Goal: Information Seeking & Learning: Learn about a topic

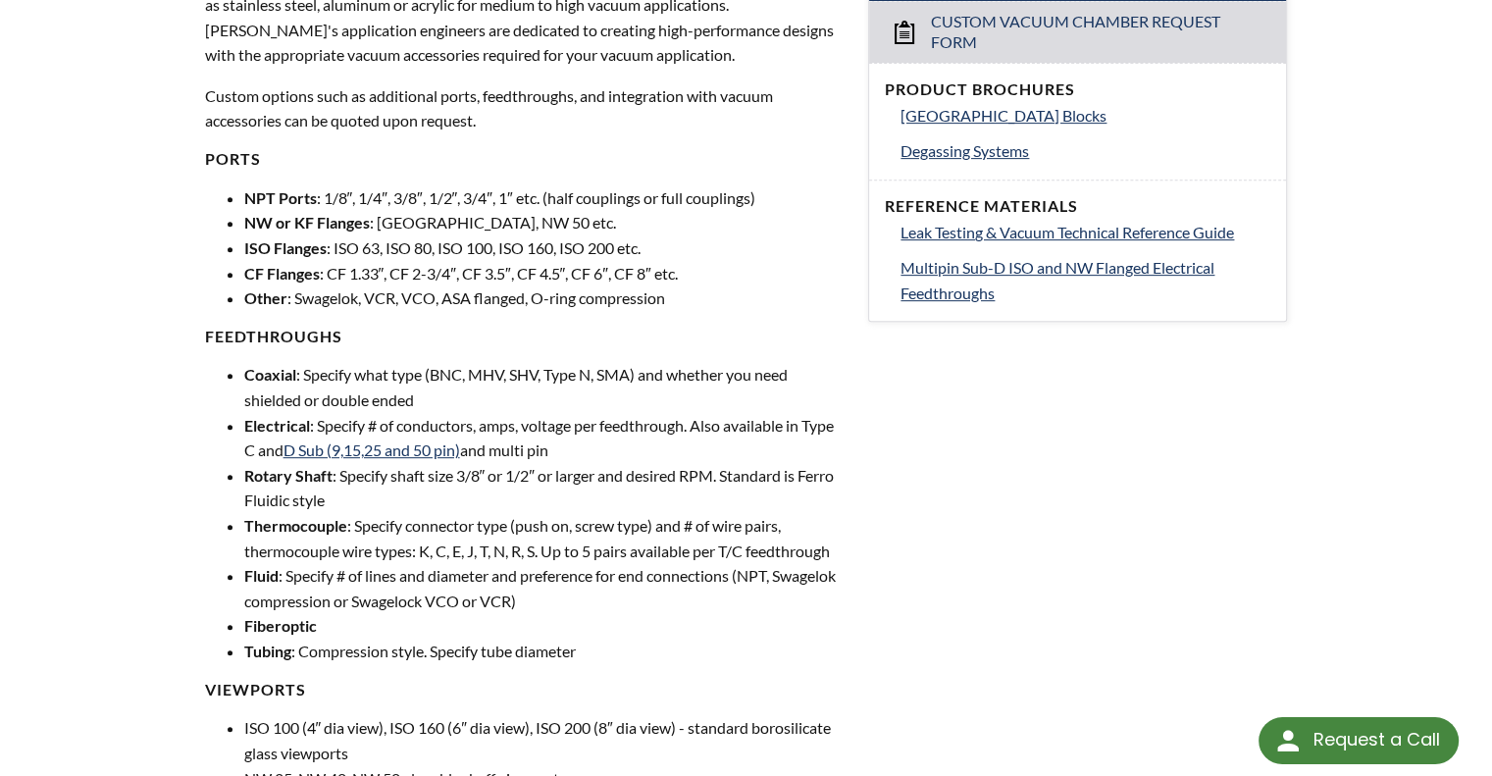
scroll to position [751, 0]
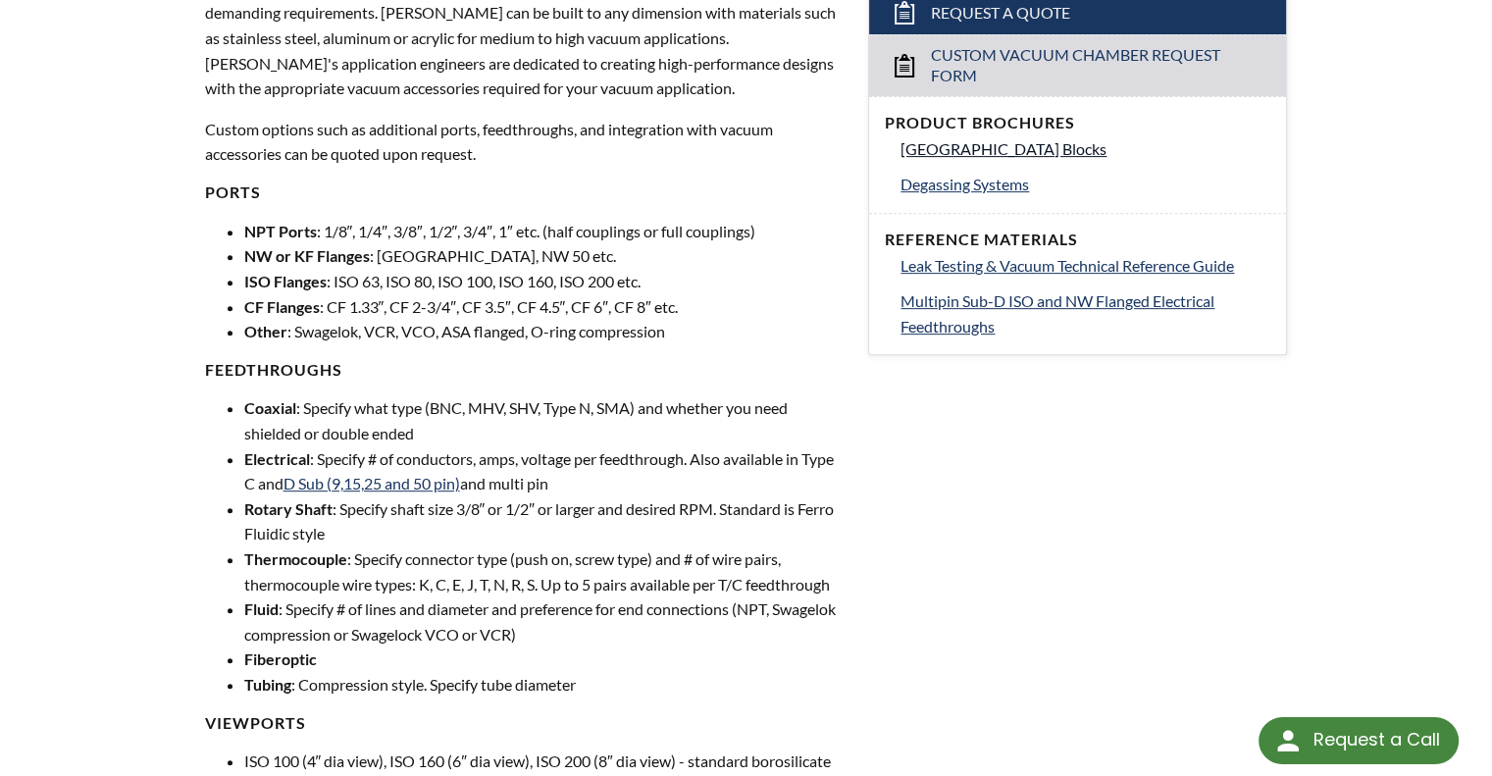
click at [966, 147] on span "[GEOGRAPHIC_DATA] Blocks" at bounding box center [1004, 148] width 206 height 19
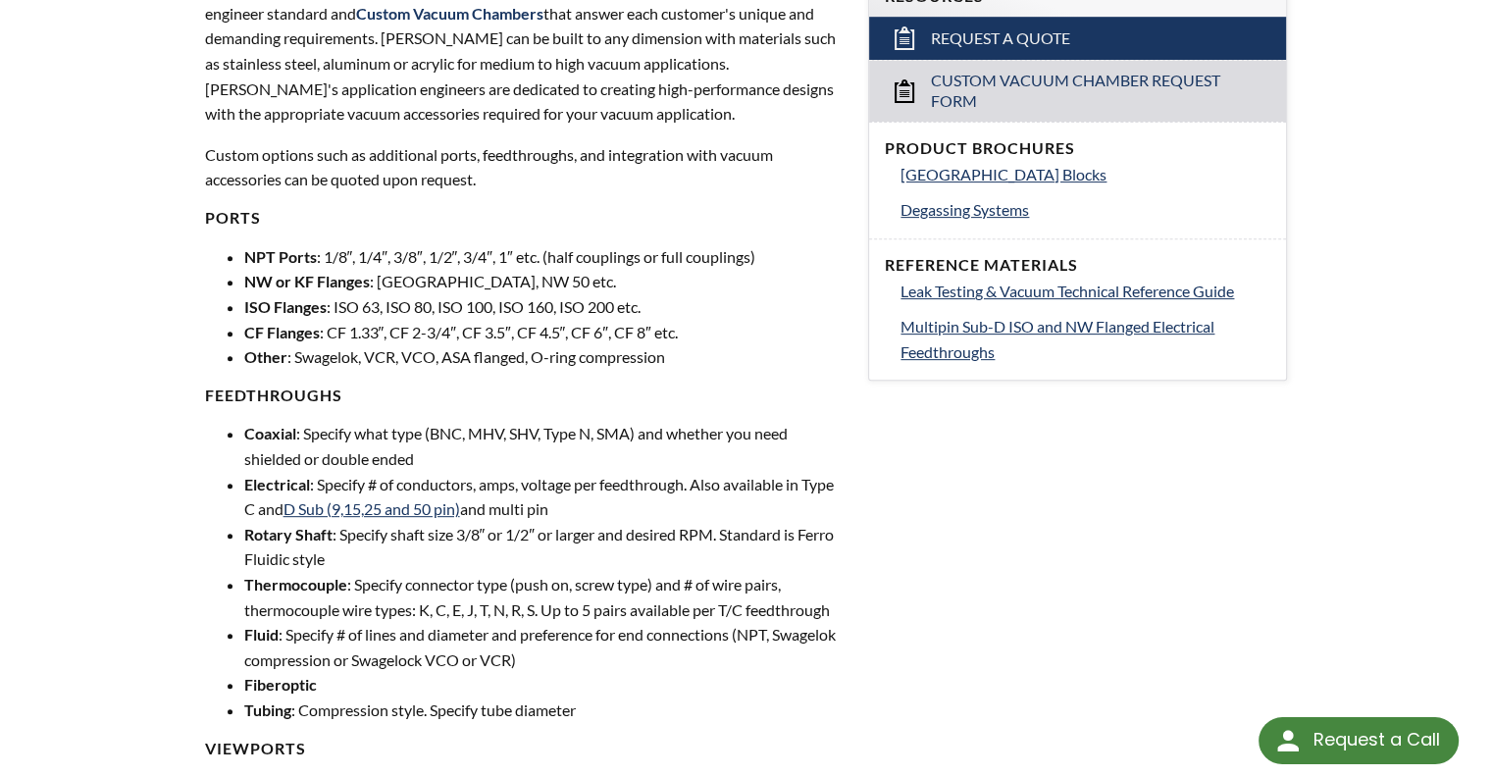
scroll to position [719, 0]
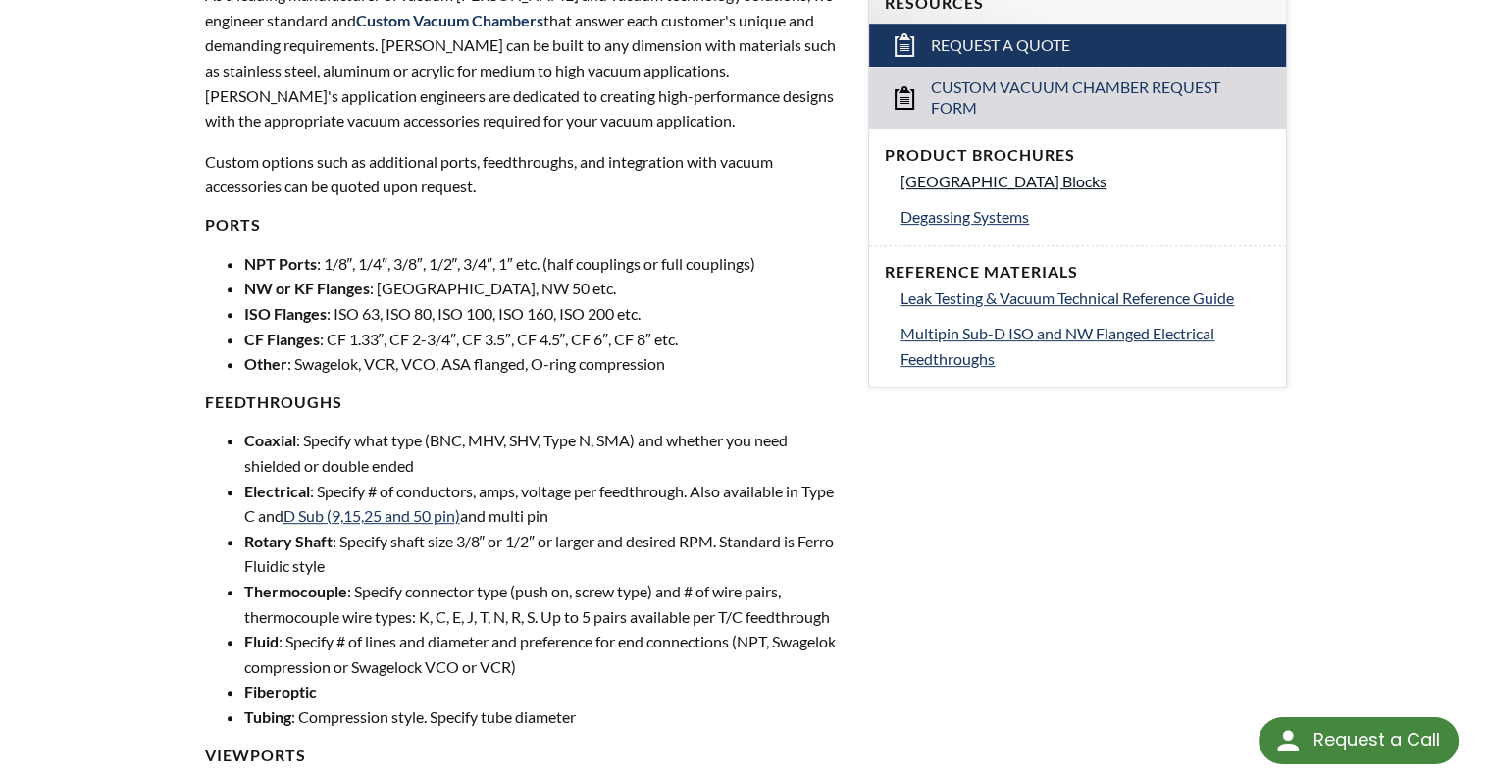
click at [1005, 184] on span "[GEOGRAPHIC_DATA] Blocks" at bounding box center [1004, 181] width 206 height 19
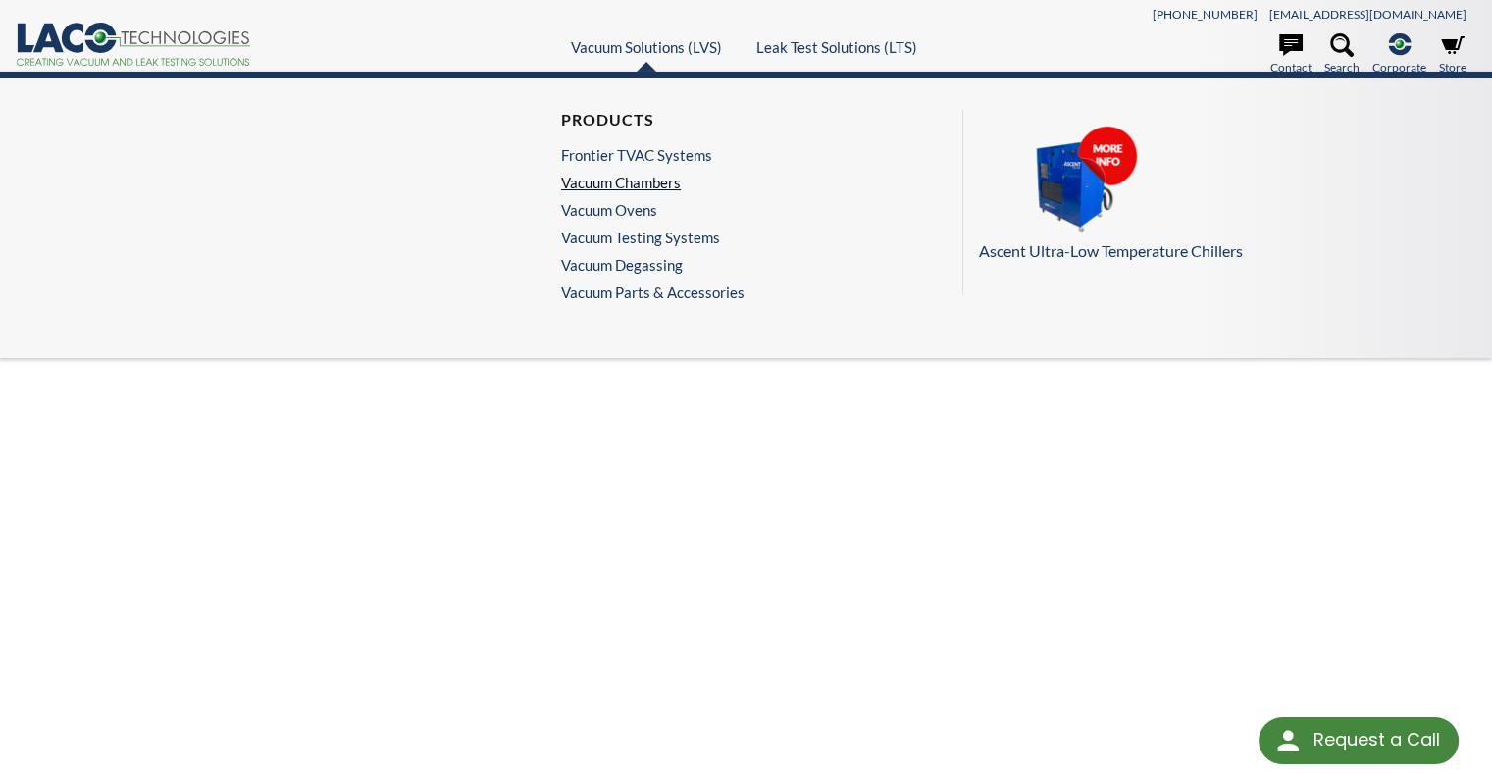
click at [626, 180] on link "Vacuum Chambers" at bounding box center [648, 183] width 174 height 18
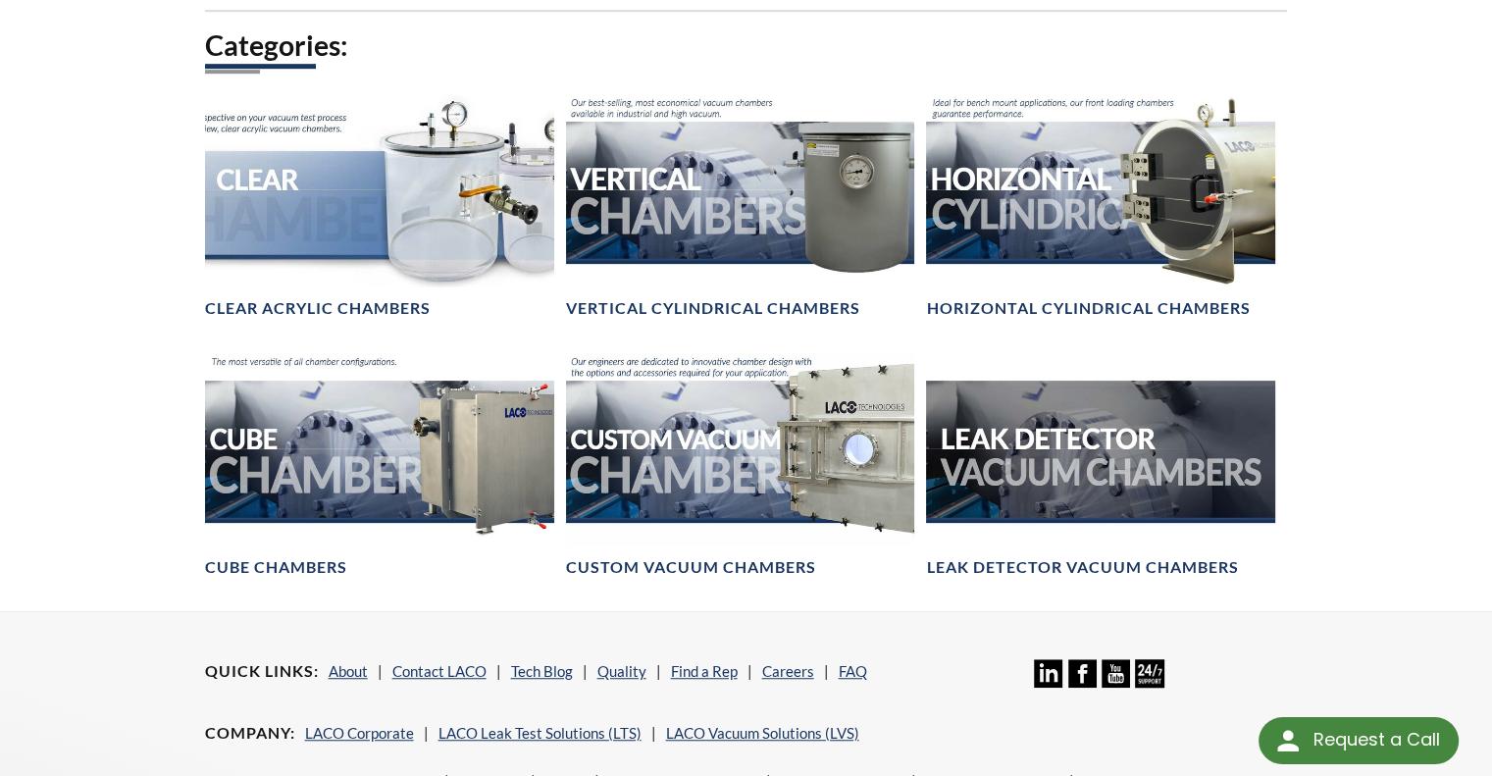
scroll to position [1144, 0]
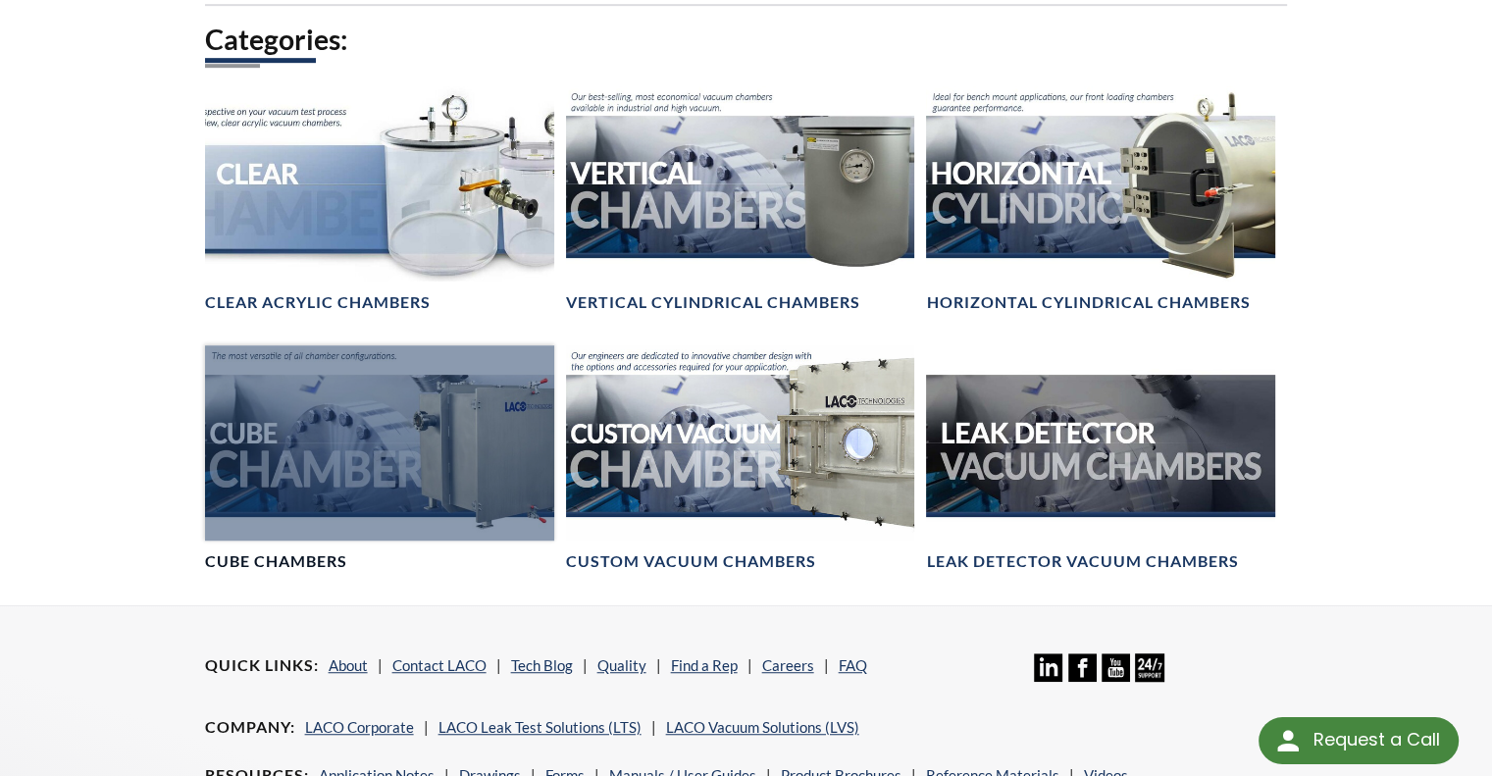
click at [400, 446] on div at bounding box center [379, 443] width 349 height 196
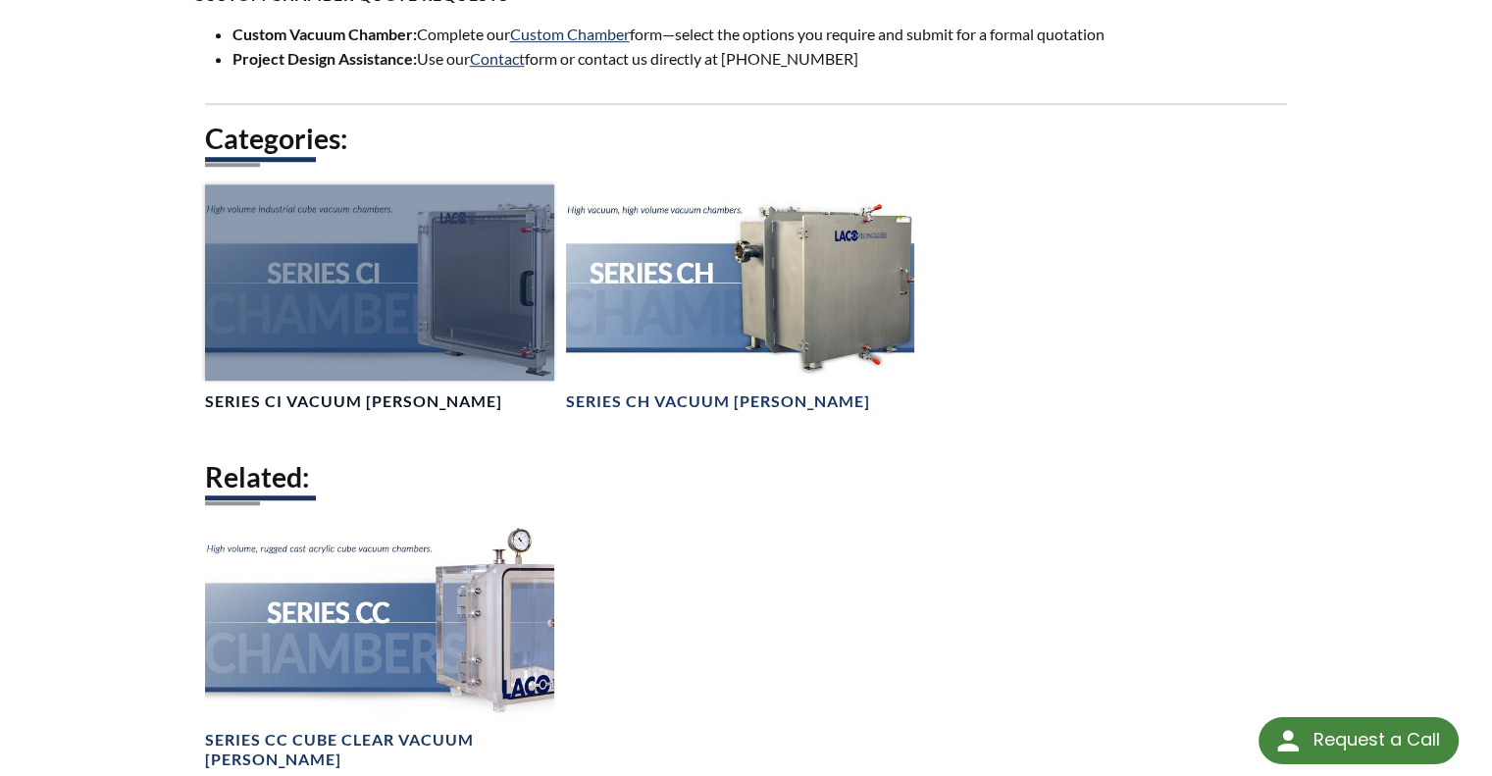
scroll to position [1406, 0]
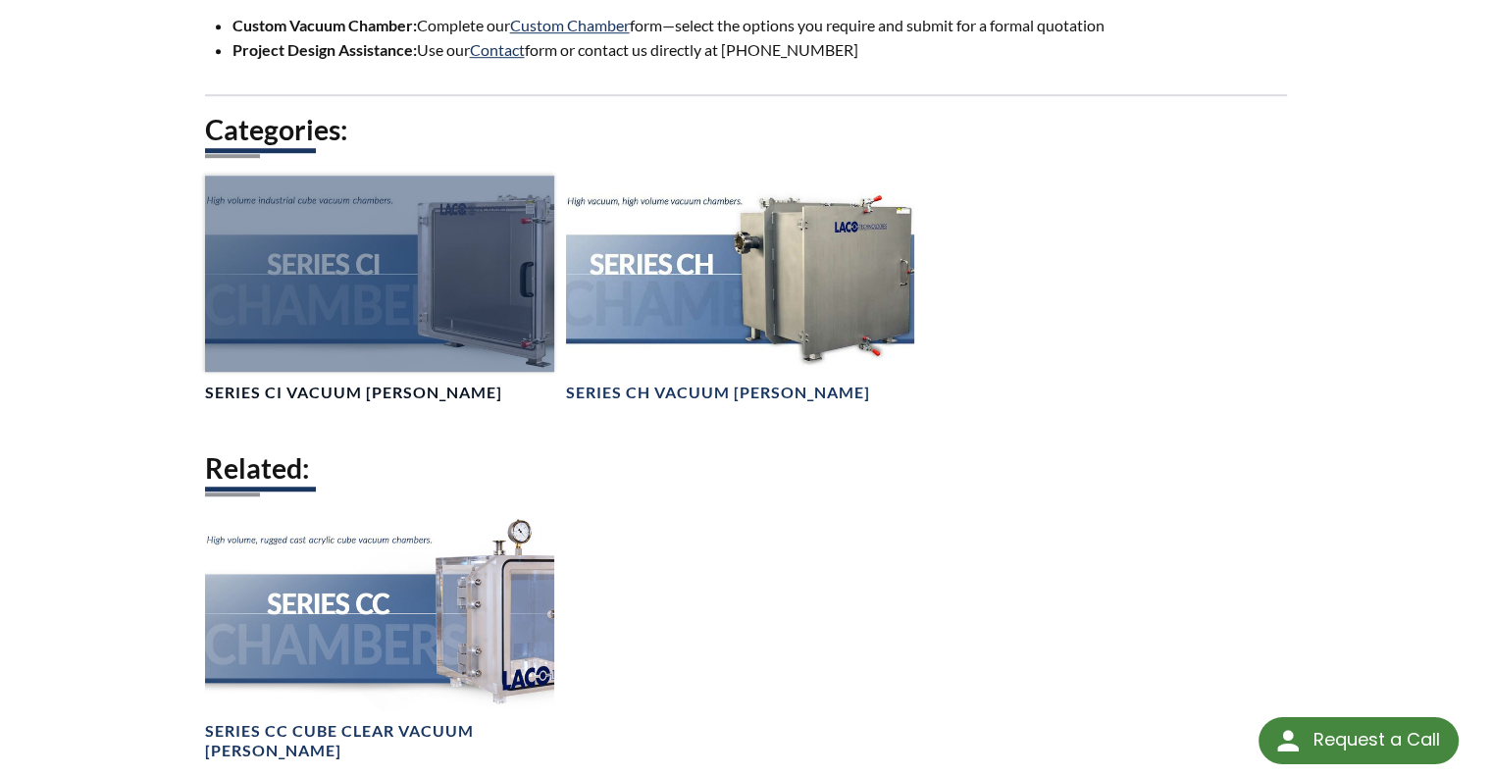
click at [390, 376] on link "Series CI Vacuum [PERSON_NAME]" at bounding box center [379, 290] width 349 height 228
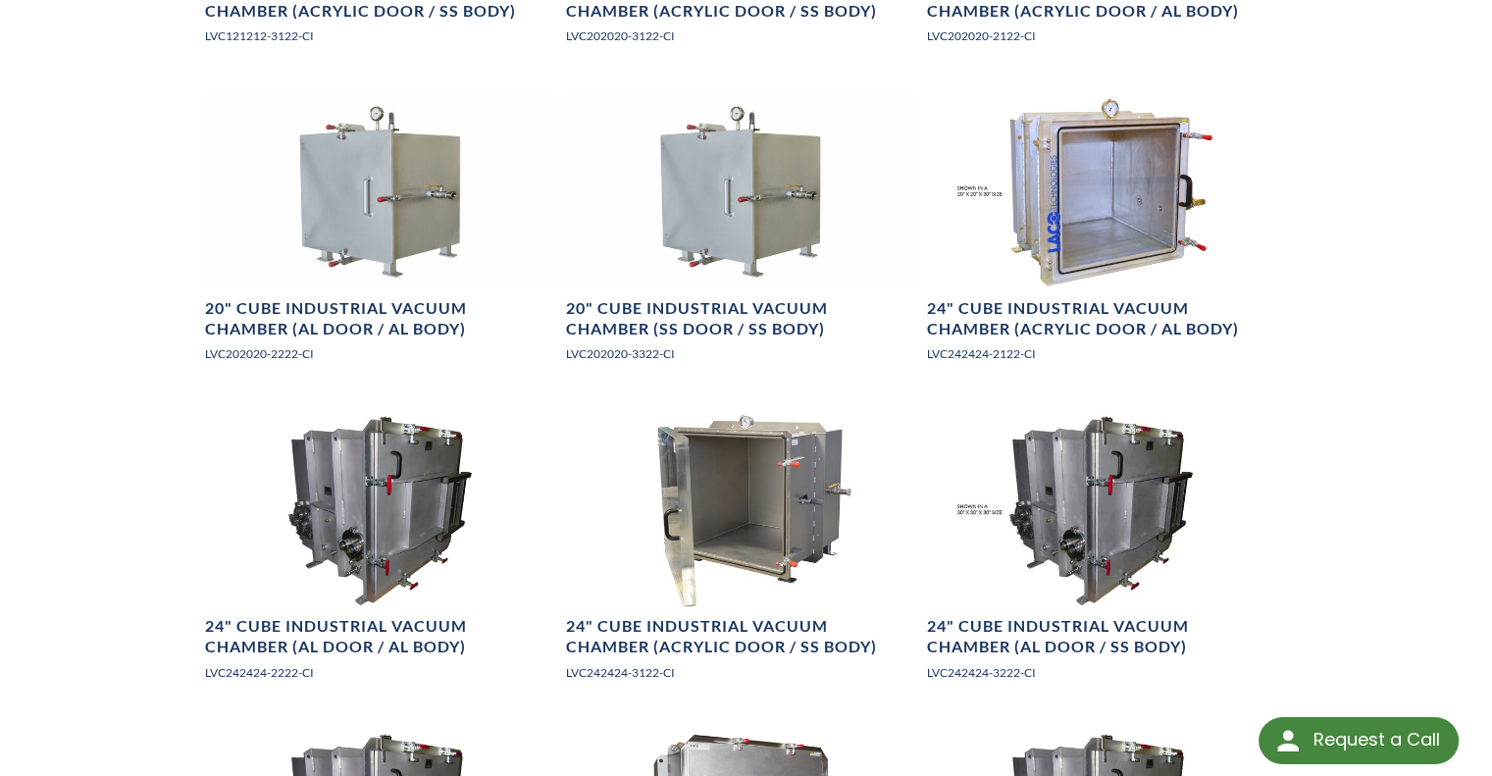
scroll to position [1373, 0]
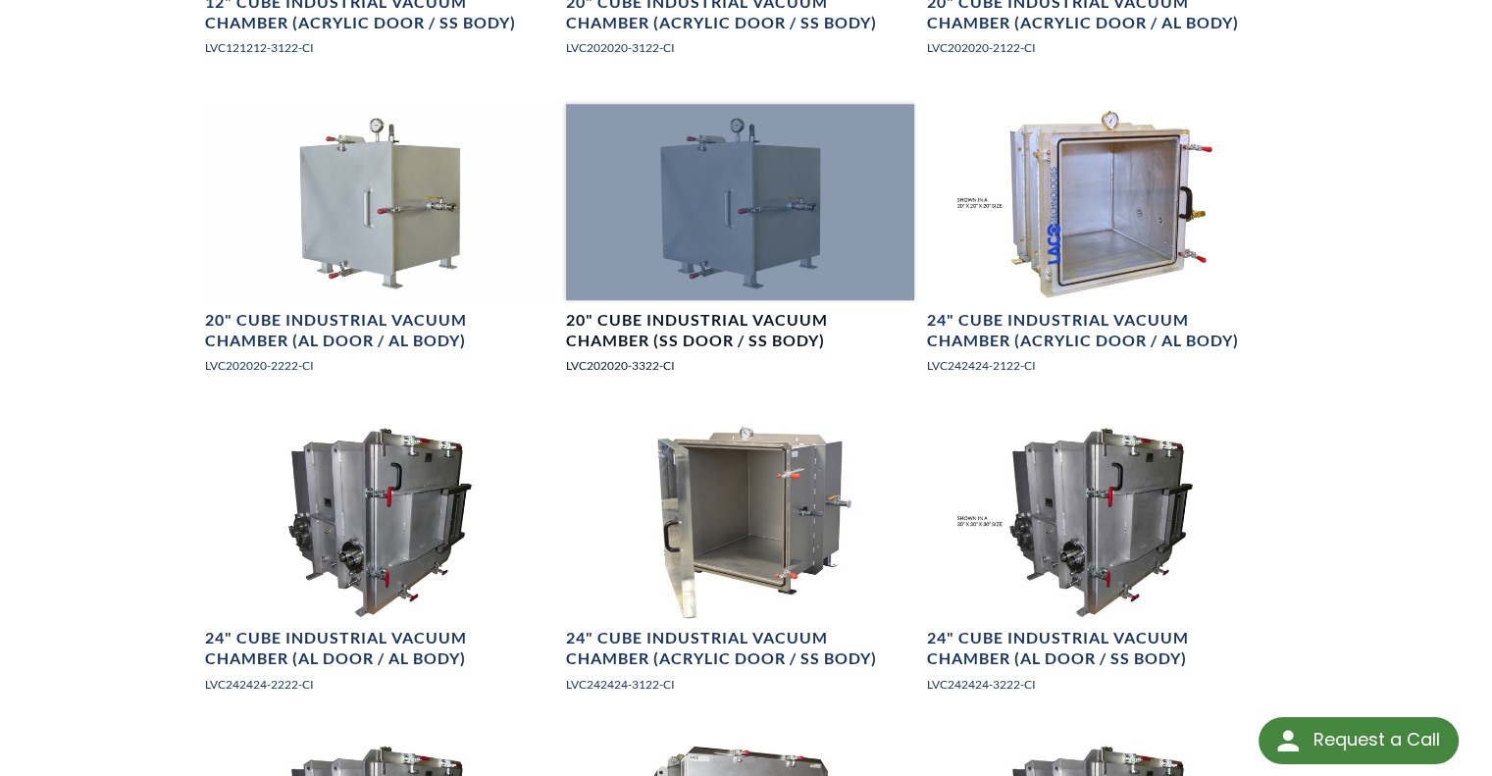
click at [724, 323] on h4 "20" Cube Industrial Vacuum Chamber (SS Door / SS Body)" at bounding box center [740, 330] width 349 height 41
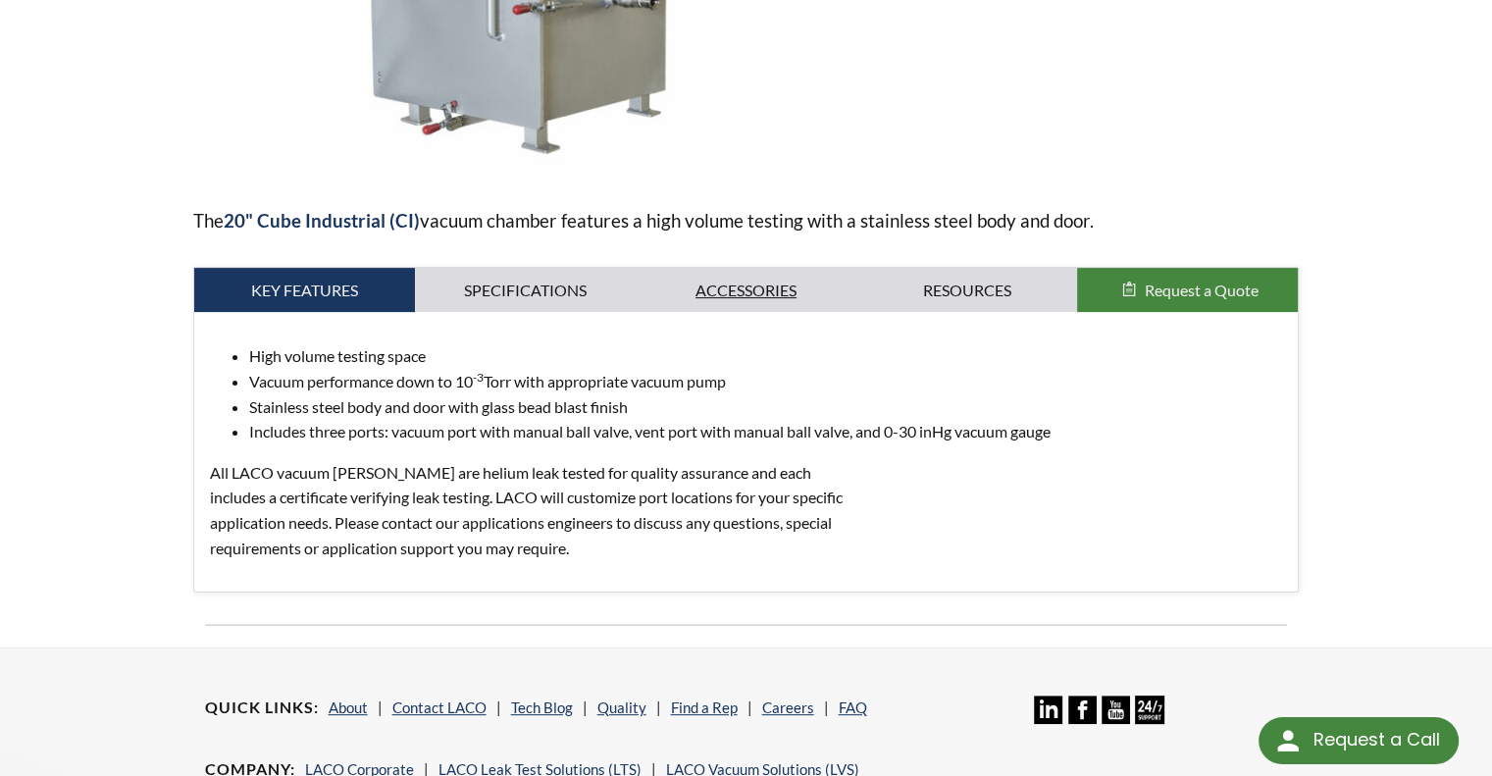
scroll to position [490, 0]
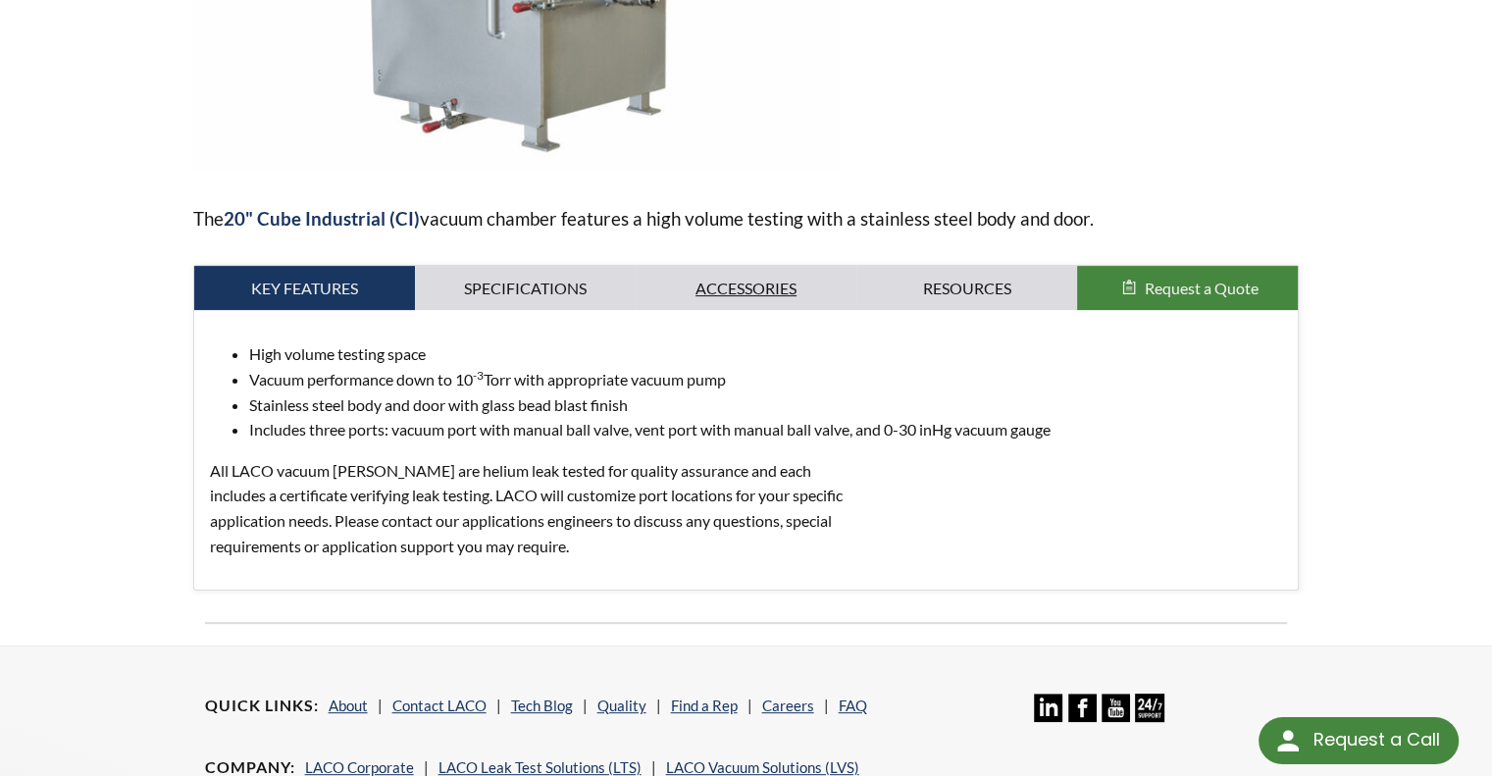
click at [748, 290] on link "Accessories" at bounding box center [746, 288] width 221 height 45
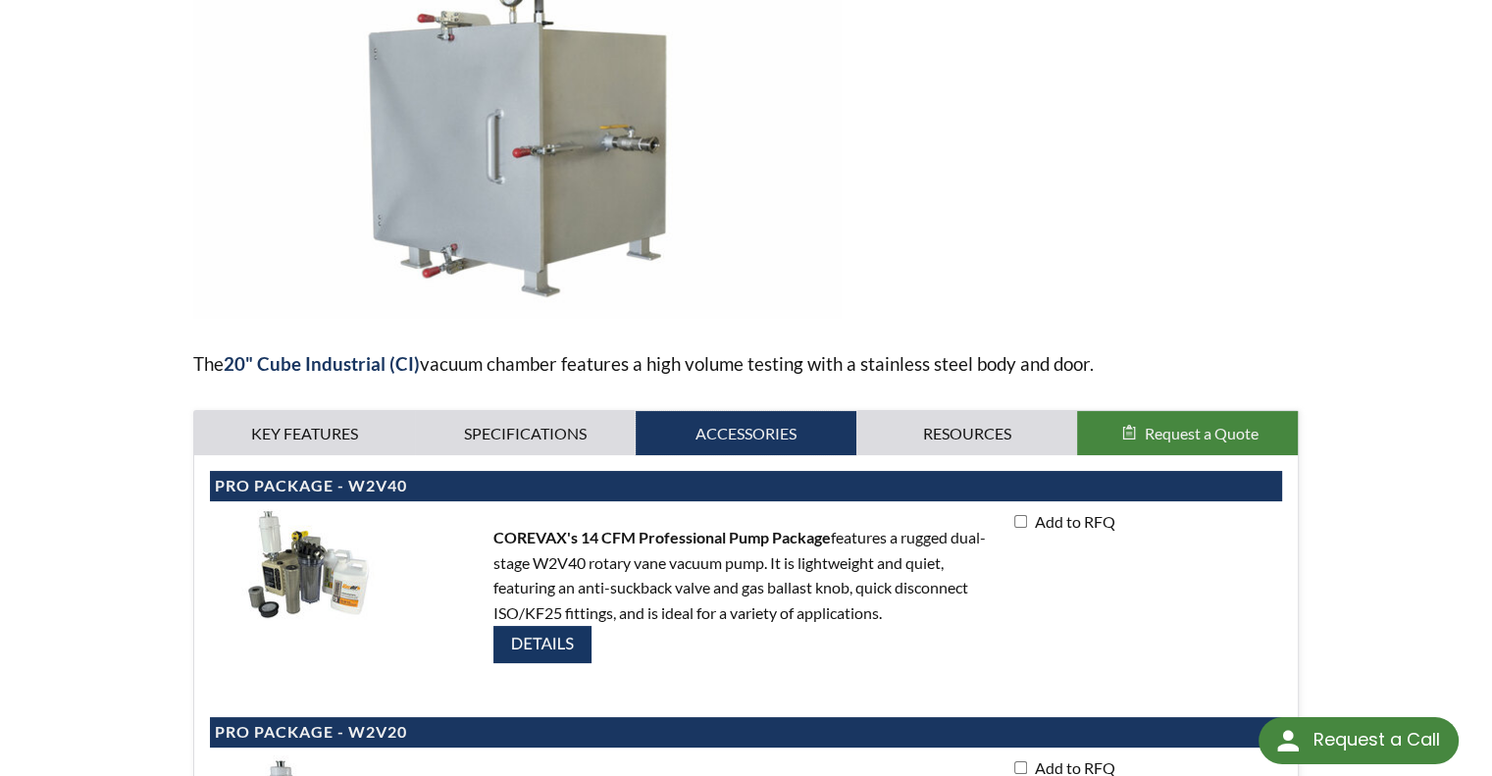
scroll to position [327, 0]
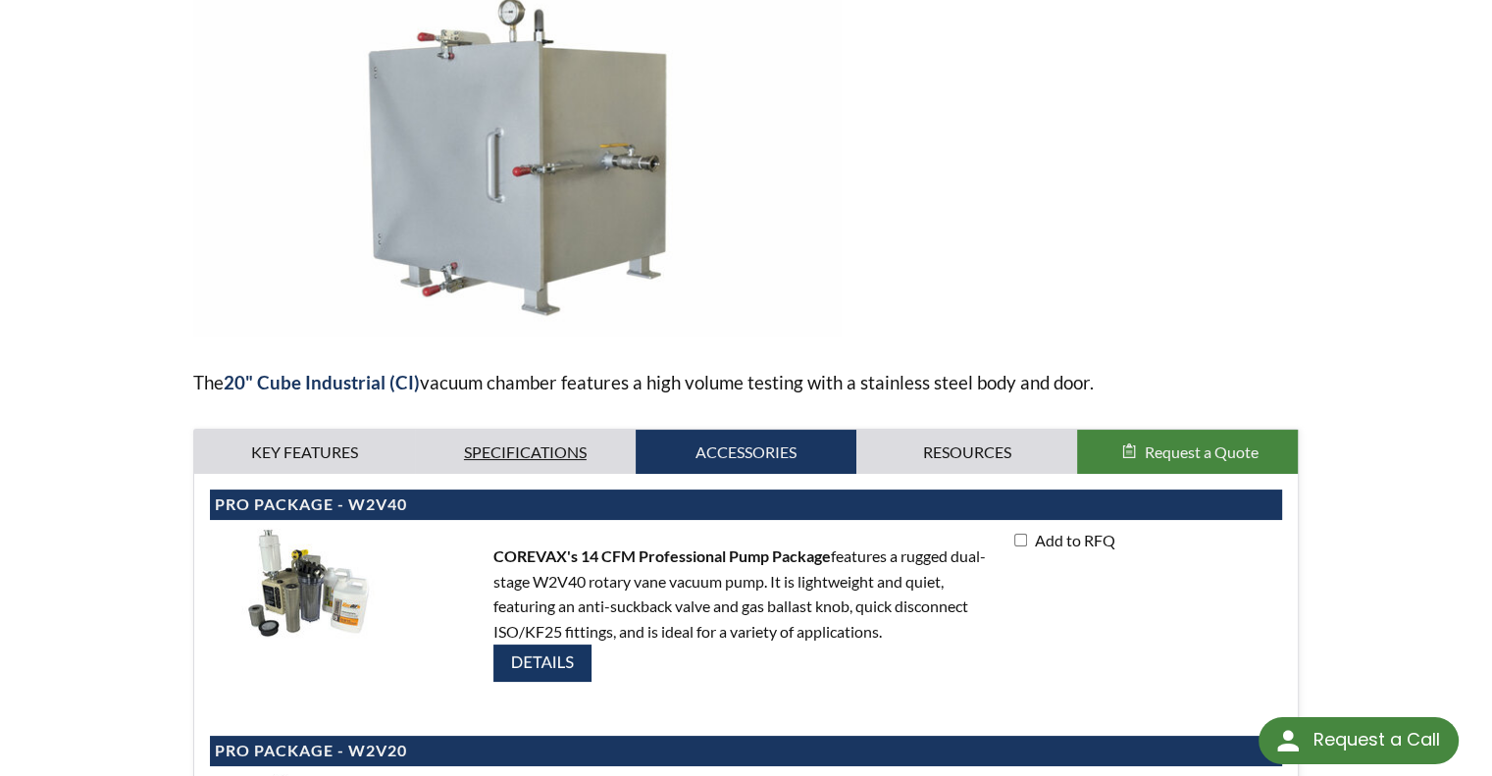
click at [527, 450] on link "Specifications" at bounding box center [525, 452] width 221 height 45
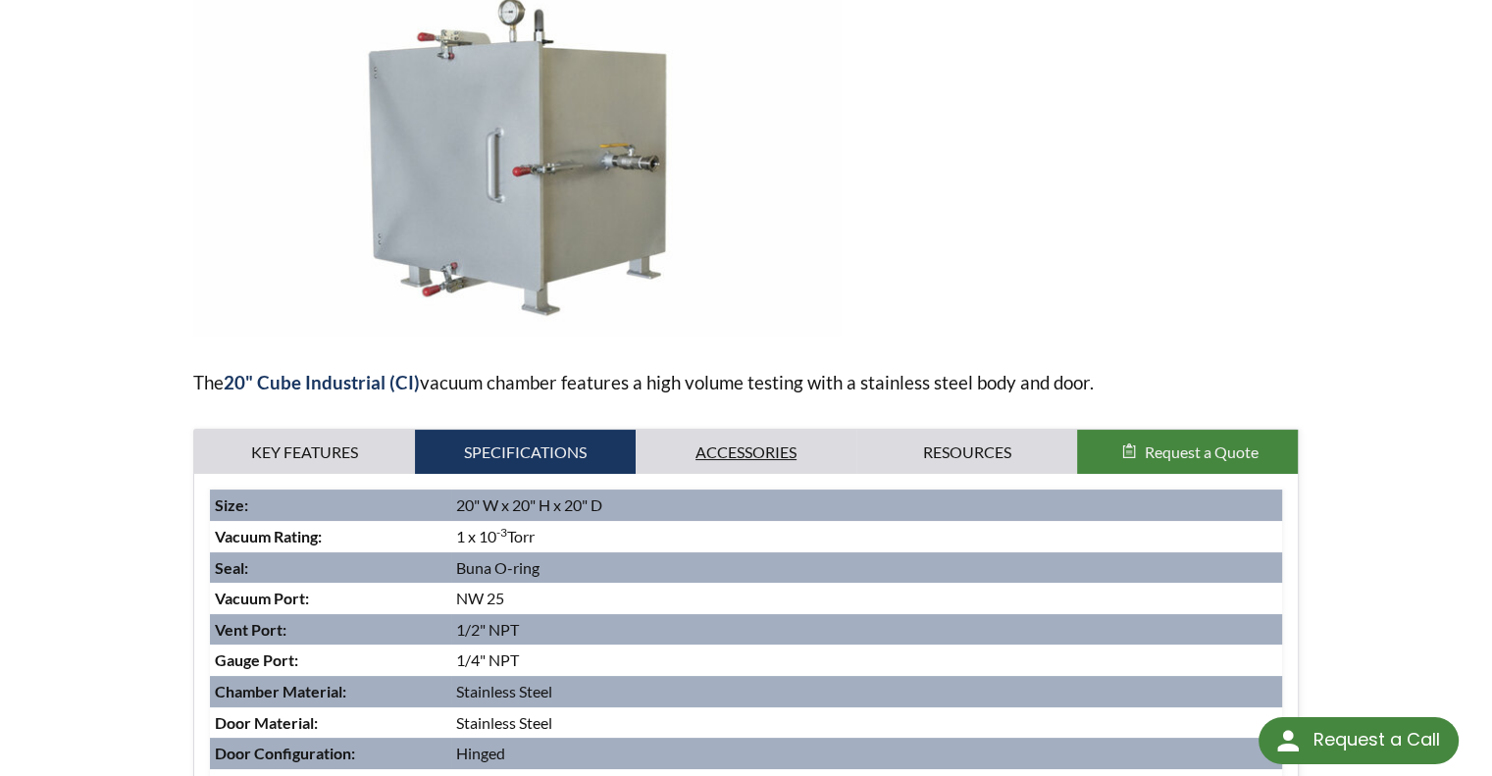
click at [730, 445] on link "Accessories" at bounding box center [746, 452] width 221 height 45
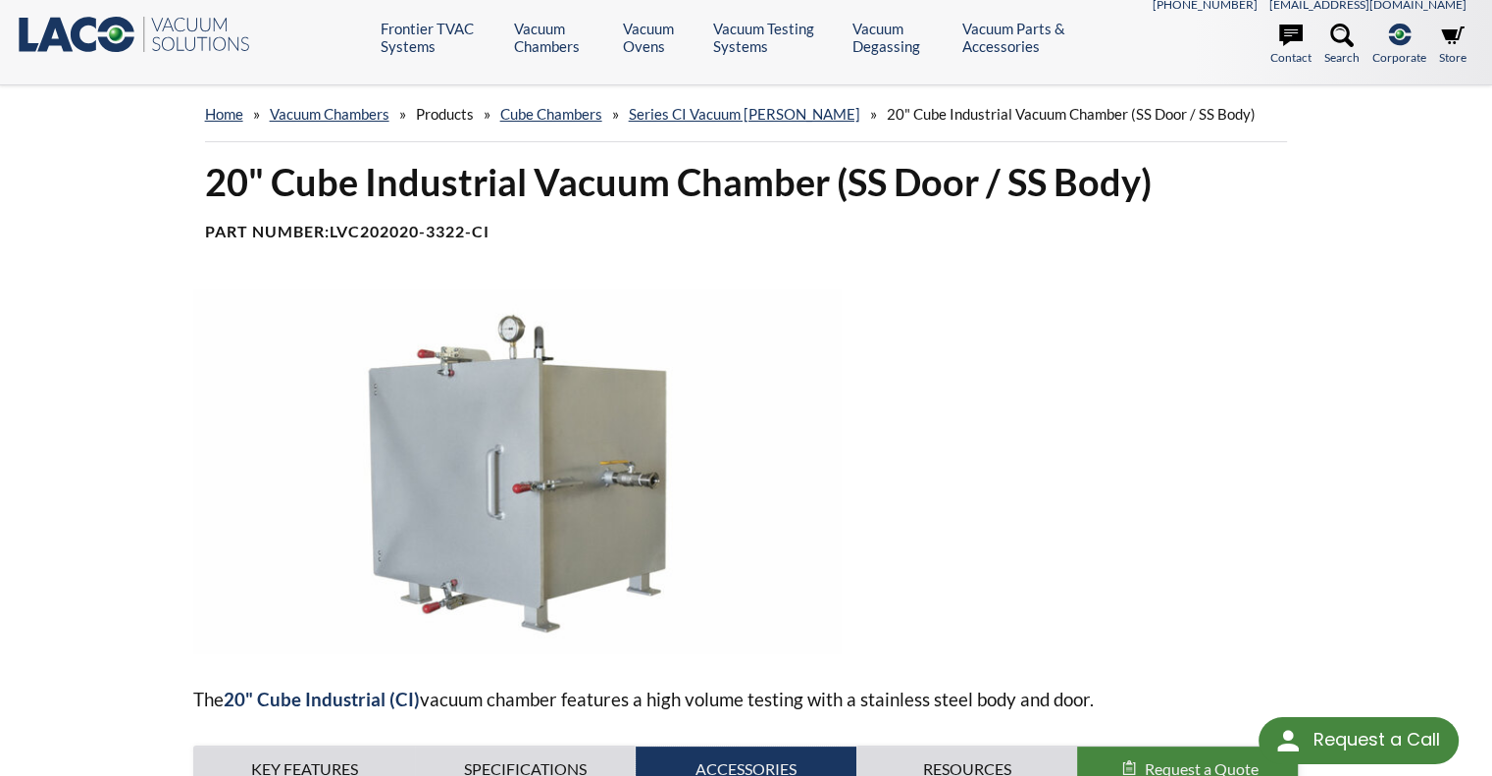
scroll to position [0, 0]
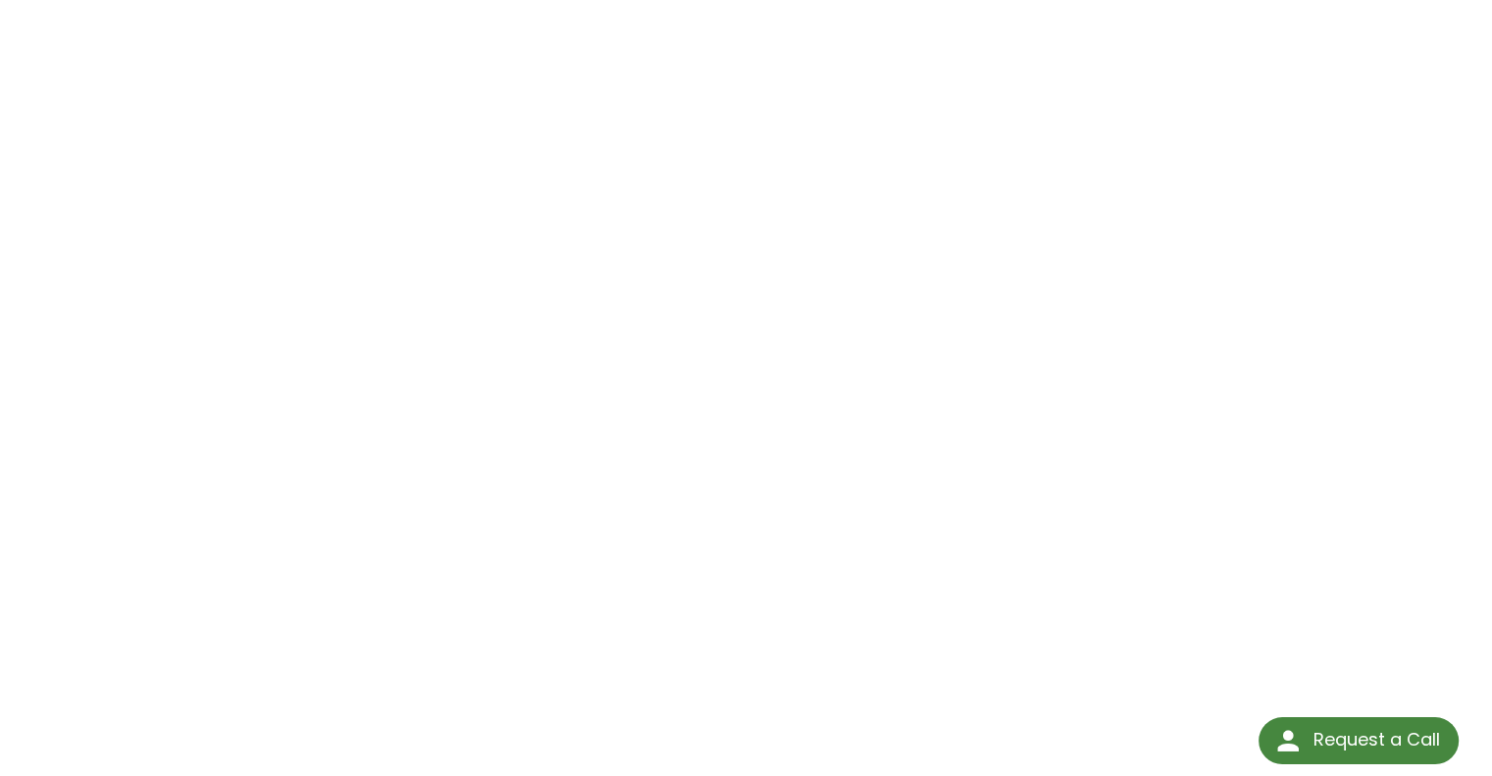
scroll to position [261, 0]
